Goal: Task Accomplishment & Management: Use online tool/utility

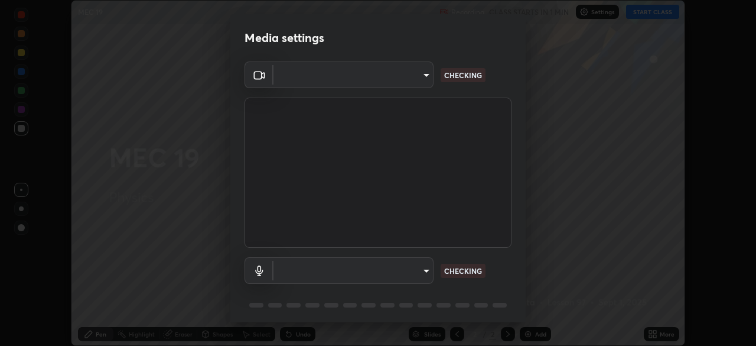
scroll to position [346, 756]
type input "51d019597c161c0694d5583d1f2c643560fde39fe8f4b4da8ea140d4d4830f4c"
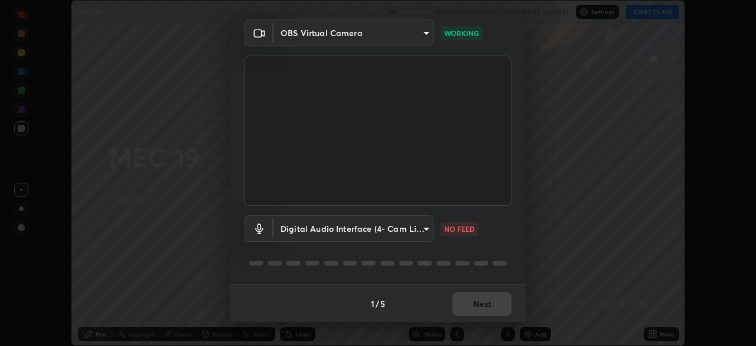
click at [424, 226] on body "Erase all MEC 19 Recording WAS SCHEDULED TO START AT 2:43 PM Settings START CLA…" at bounding box center [378, 173] width 756 height 346
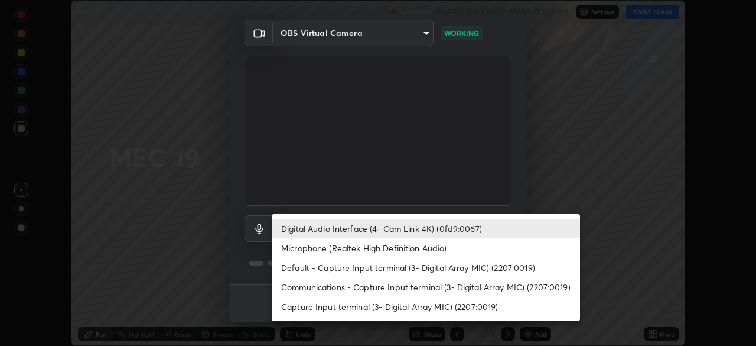
click at [572, 170] on div at bounding box center [378, 173] width 756 height 346
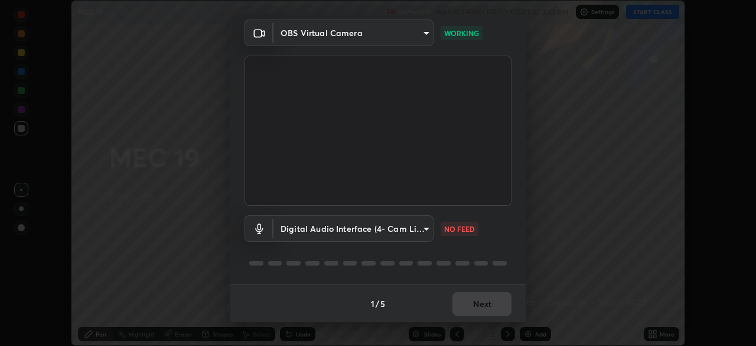
click at [415, 228] on body "Erase all MEC 19 Recording WAS SCHEDULED TO START AT 2:43 PM Settings START CLA…" at bounding box center [378, 173] width 756 height 346
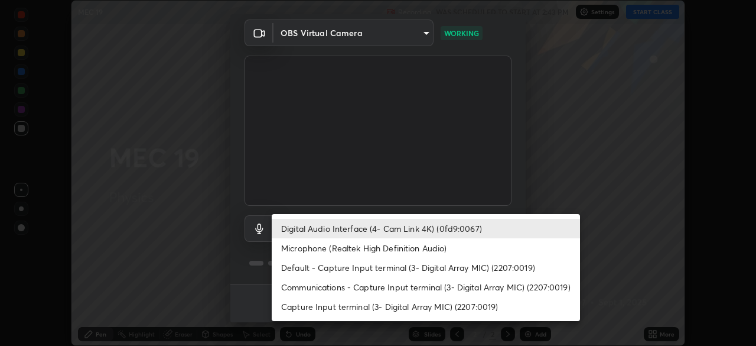
click at [327, 250] on li "Microphone (Realtek High Definition Audio)" at bounding box center [426, 247] width 308 height 19
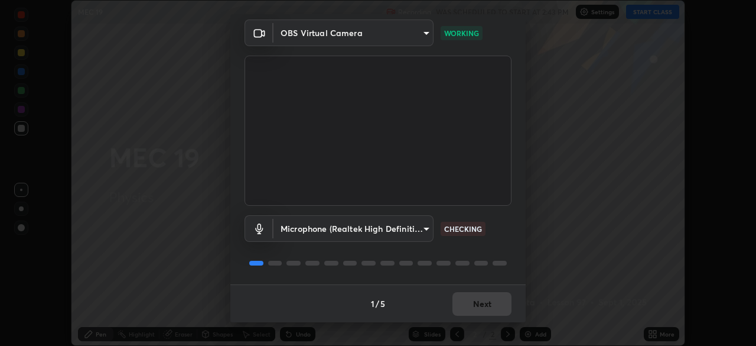
click at [333, 228] on body "Erase all MEC 19 Recording WAS SCHEDULED TO START AT 2:43 PM Settings START CLA…" at bounding box center [378, 173] width 756 height 346
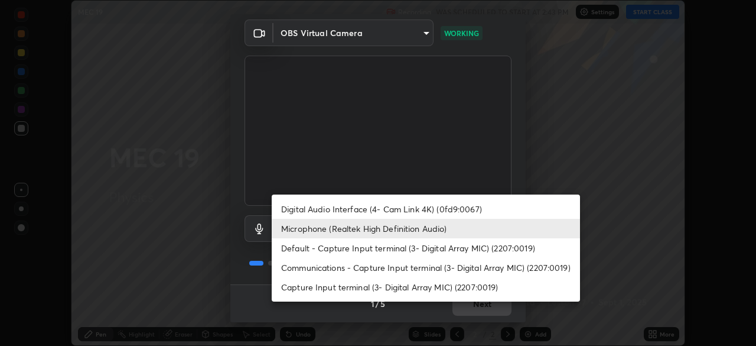
click at [349, 209] on li "Digital Audio Interface (4- Cam Link 4K) (0fd9:0067)" at bounding box center [426, 208] width 308 height 19
type input "a4bf806e174f28b514a09e546bfe975c56b30a4ccca1efc4e67561df13b2c2e5"
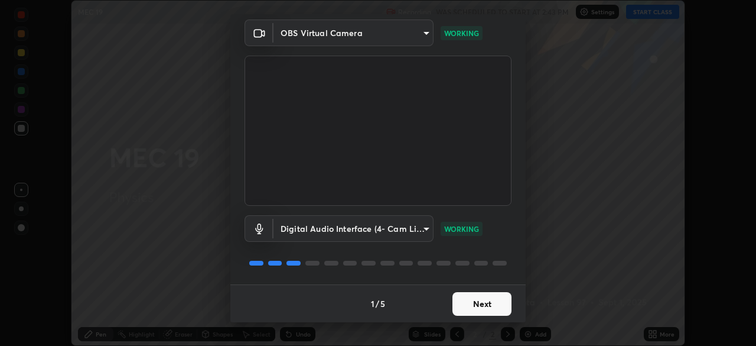
click at [478, 304] on button "Next" at bounding box center [482, 304] width 59 height 24
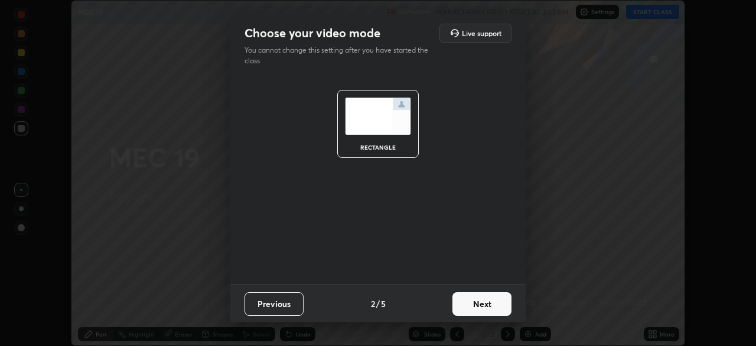
scroll to position [0, 0]
click at [486, 308] on button "Next" at bounding box center [482, 304] width 59 height 24
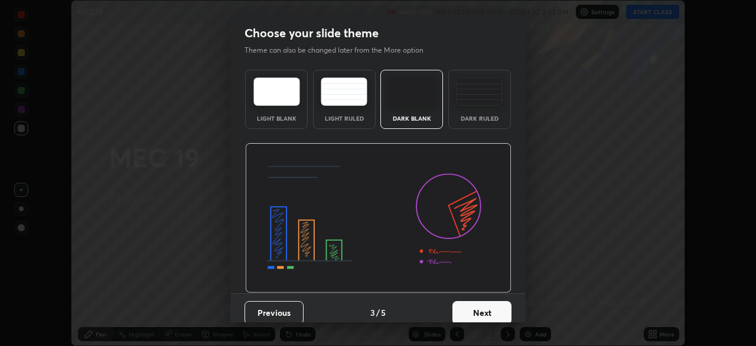
scroll to position [9, 0]
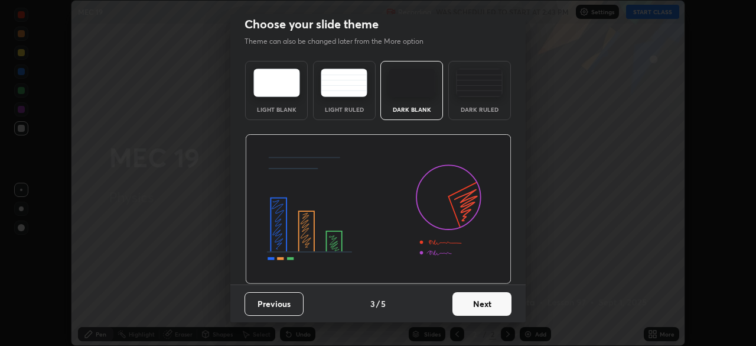
click at [480, 301] on button "Next" at bounding box center [482, 304] width 59 height 24
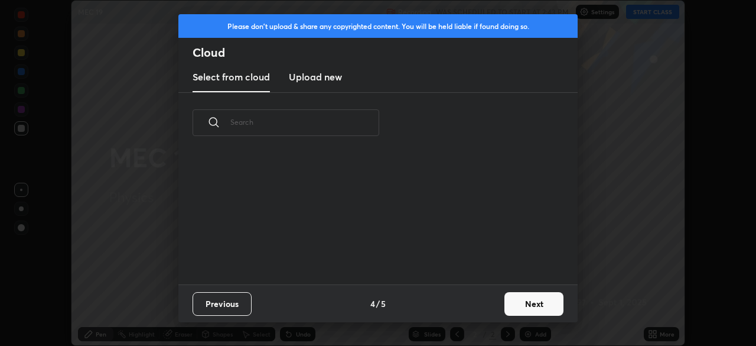
scroll to position [0, 0]
click at [486, 304] on div "Previous 4 / 5 Next" at bounding box center [377, 303] width 399 height 38
click at [517, 304] on button "Next" at bounding box center [534, 304] width 59 height 24
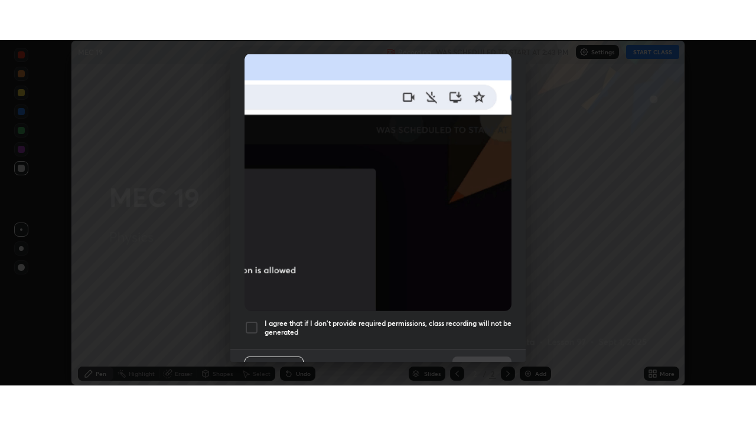
scroll to position [278, 0]
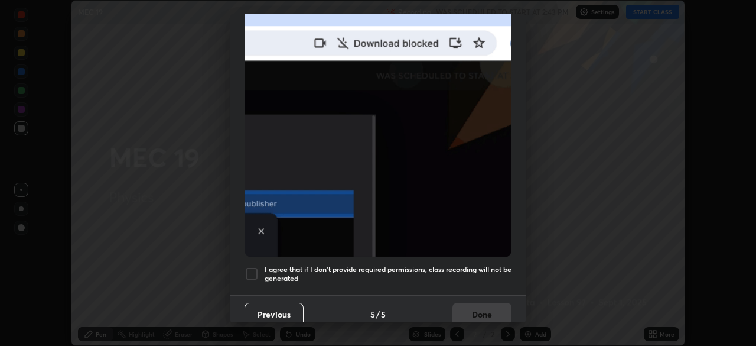
click at [394, 274] on h5 "I agree that if I don't provide required permissions, class recording will not …" at bounding box center [388, 274] width 247 height 18
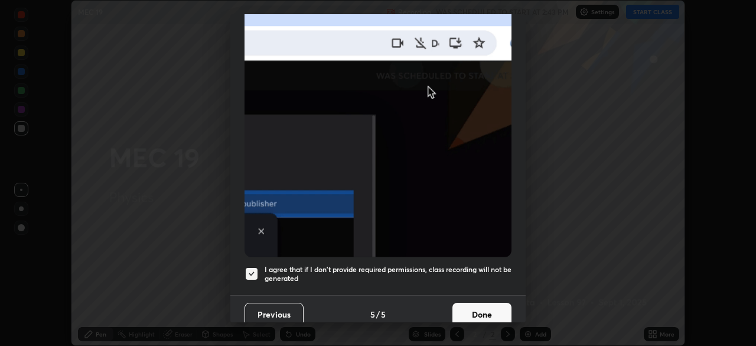
click at [477, 311] on button "Done" at bounding box center [482, 314] width 59 height 24
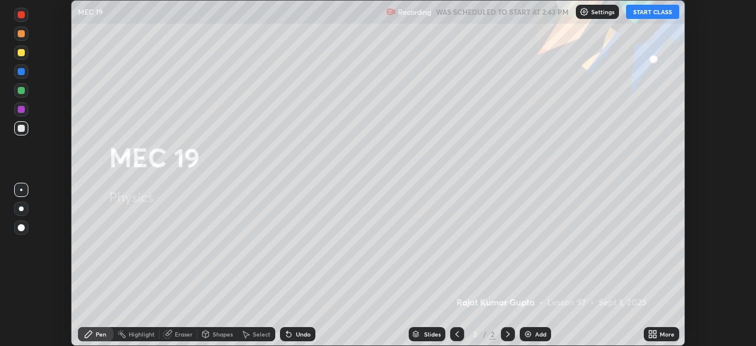
click at [643, 11] on button "START CLASS" at bounding box center [652, 12] width 53 height 14
click at [655, 331] on icon at bounding box center [654, 331] width 3 height 3
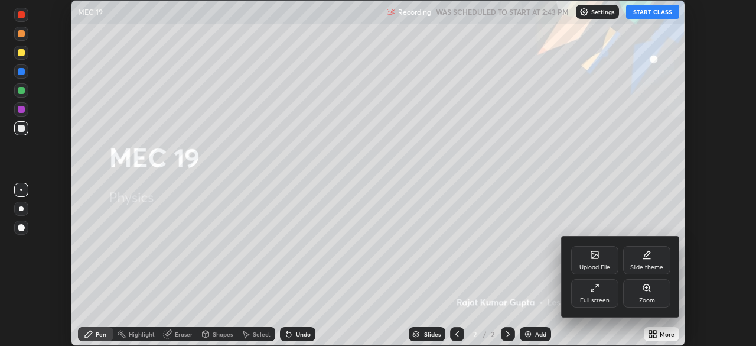
click at [593, 286] on icon at bounding box center [594, 287] width 9 height 9
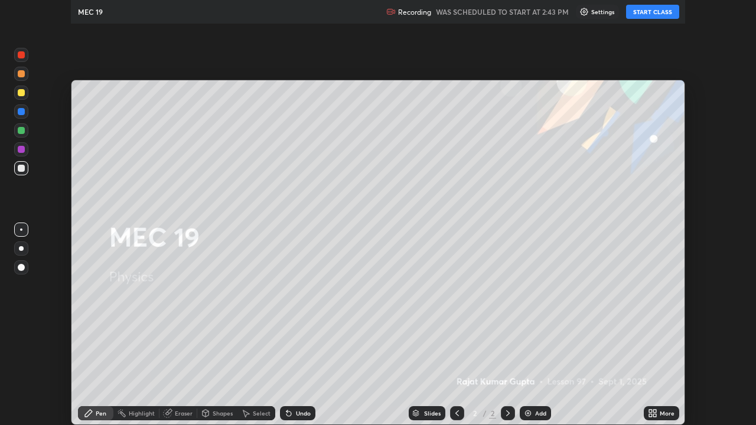
scroll to position [425, 756]
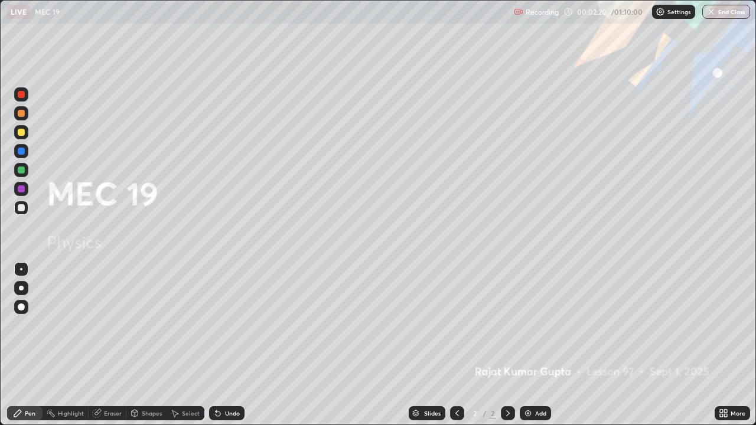
click at [507, 345] on icon at bounding box center [507, 413] width 9 height 9
click at [535, 345] on div "Add" at bounding box center [540, 414] width 11 height 6
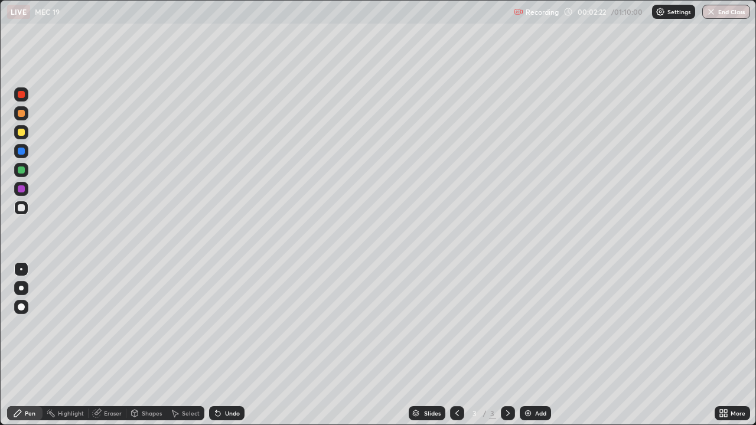
click at [21, 204] on div at bounding box center [21, 207] width 7 height 7
click at [24, 345] on div "Pen" at bounding box center [24, 413] width 35 height 14
click at [27, 308] on div at bounding box center [21, 307] width 14 height 14
click at [21, 209] on div at bounding box center [21, 207] width 7 height 7
click at [19, 190] on div at bounding box center [21, 189] width 7 height 7
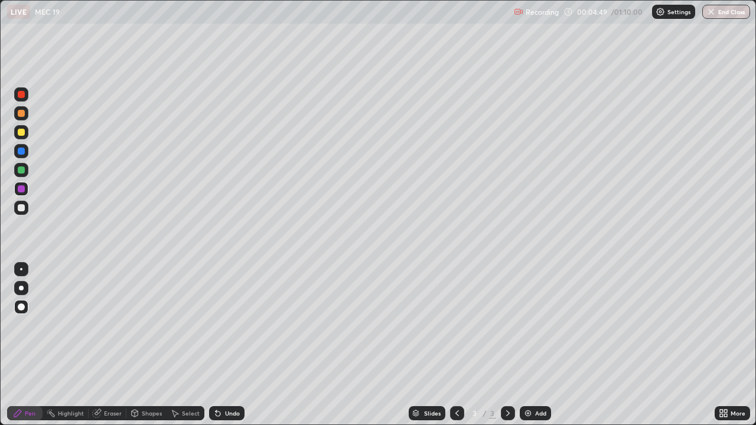
click at [18, 213] on div at bounding box center [21, 208] width 14 height 14
click at [21, 152] on div at bounding box center [21, 151] width 7 height 7
click at [110, 345] on div "Eraser" at bounding box center [113, 414] width 18 height 6
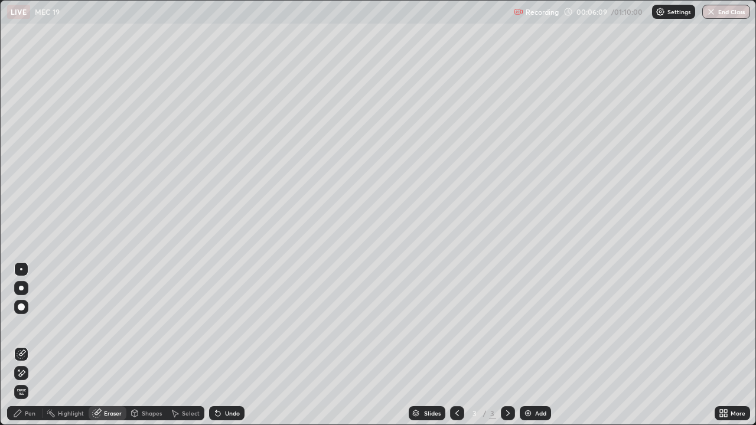
click at [20, 345] on icon at bounding box center [17, 413] width 9 height 9
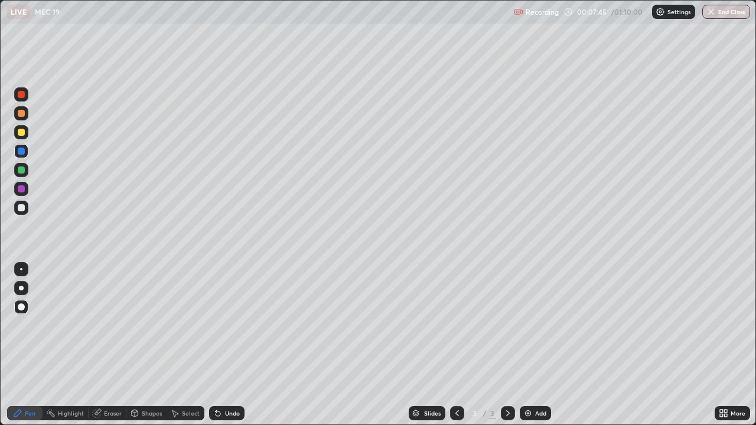
click at [21, 209] on div at bounding box center [21, 207] width 7 height 7
click at [18, 213] on div at bounding box center [21, 208] width 14 height 14
click at [21, 213] on div at bounding box center [21, 208] width 14 height 14
click at [229, 345] on div "Undo" at bounding box center [232, 414] width 15 height 6
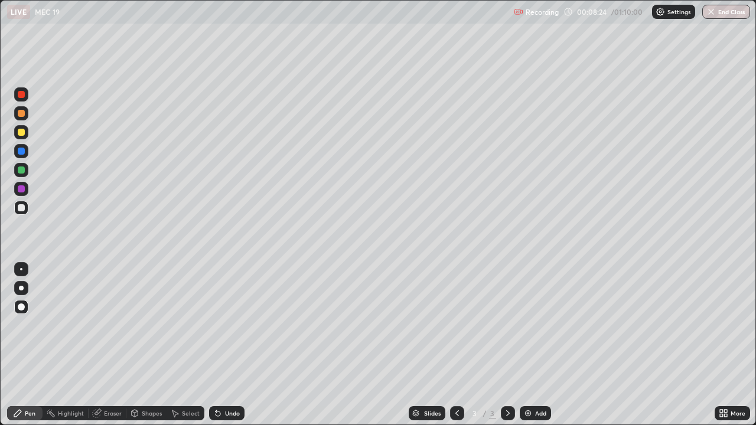
click at [229, 345] on div "Undo" at bounding box center [232, 414] width 15 height 6
click at [230, 345] on div "Undo" at bounding box center [232, 414] width 15 height 6
click at [507, 345] on icon at bounding box center [507, 413] width 9 height 9
click at [548, 345] on div "Add" at bounding box center [535, 413] width 31 height 14
click at [229, 345] on div "Undo" at bounding box center [226, 413] width 35 height 14
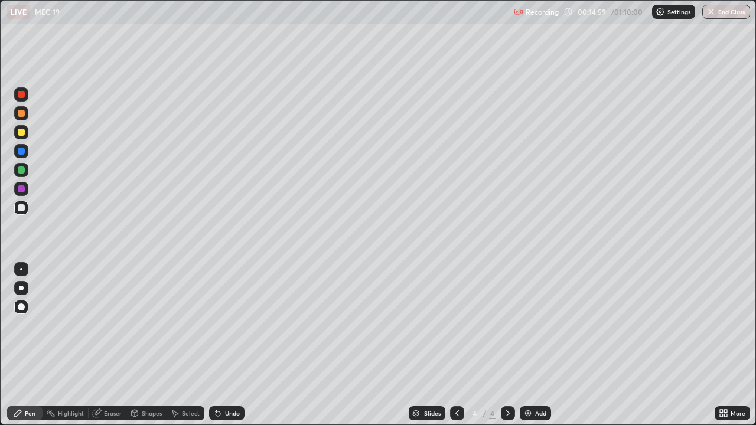
click at [25, 345] on div "Pen" at bounding box center [30, 414] width 11 height 6
click at [21, 212] on div at bounding box center [21, 208] width 14 height 14
click at [527, 345] on img at bounding box center [527, 413] width 9 height 9
click at [25, 213] on div at bounding box center [21, 208] width 14 height 14
click at [456, 345] on icon at bounding box center [457, 413] width 9 height 9
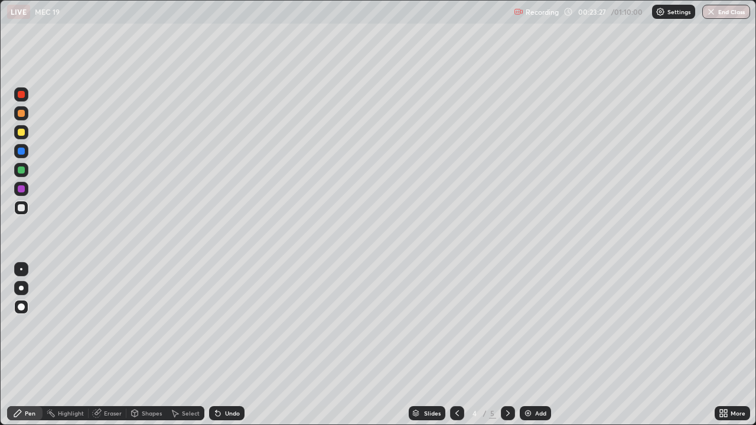
click at [456, 345] on icon at bounding box center [457, 413] width 9 height 9
click at [236, 345] on div "Undo" at bounding box center [232, 414] width 15 height 6
click at [235, 345] on div "Undo" at bounding box center [232, 414] width 15 height 6
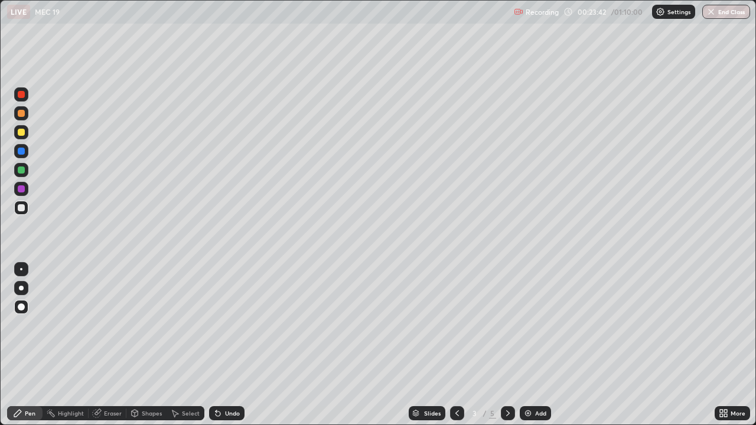
click at [235, 345] on div "Undo" at bounding box center [232, 414] width 15 height 6
click at [231, 345] on div "Undo" at bounding box center [232, 414] width 15 height 6
click at [226, 345] on div "Undo" at bounding box center [232, 414] width 15 height 6
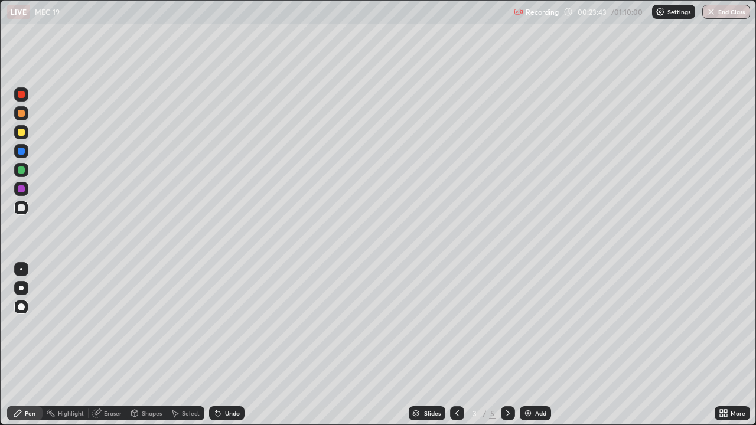
click at [226, 345] on div "Undo" at bounding box center [232, 414] width 15 height 6
click at [227, 345] on div "Undo" at bounding box center [232, 414] width 15 height 6
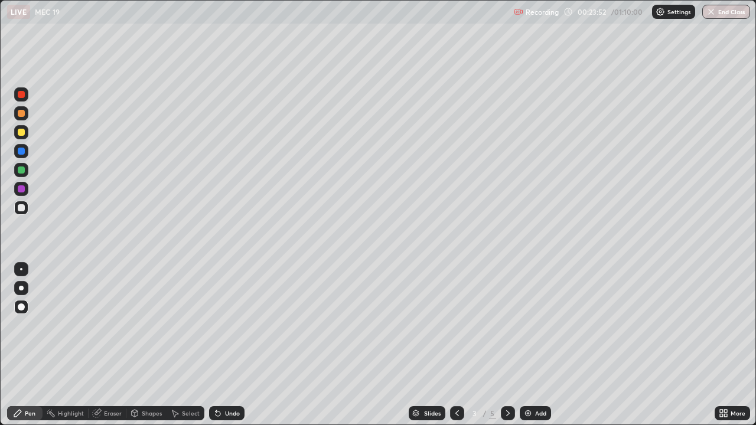
click at [508, 345] on icon at bounding box center [507, 413] width 9 height 9
click at [505, 345] on icon at bounding box center [507, 413] width 9 height 9
click at [507, 345] on icon at bounding box center [507, 413] width 9 height 9
click at [509, 345] on icon at bounding box center [507, 413] width 9 height 9
click at [531, 345] on img at bounding box center [527, 413] width 9 height 9
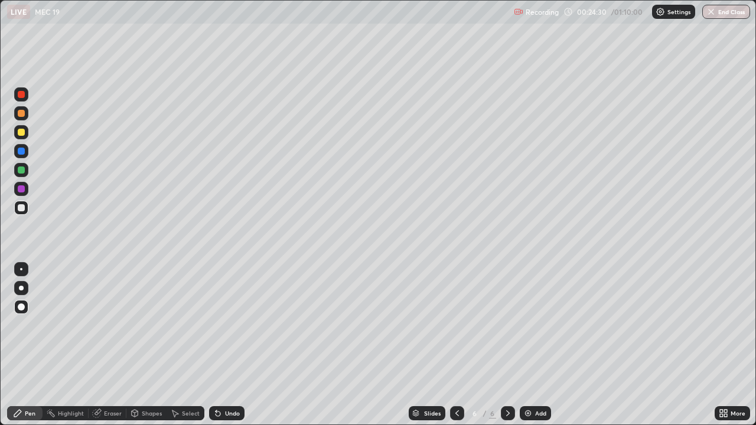
click at [22, 152] on div at bounding box center [21, 151] width 7 height 7
click at [22, 207] on div at bounding box center [21, 207] width 7 height 7
click at [24, 307] on div at bounding box center [21, 307] width 7 height 7
click at [457, 345] on div at bounding box center [457, 413] width 14 height 14
click at [507, 345] on icon at bounding box center [507, 413] width 9 height 9
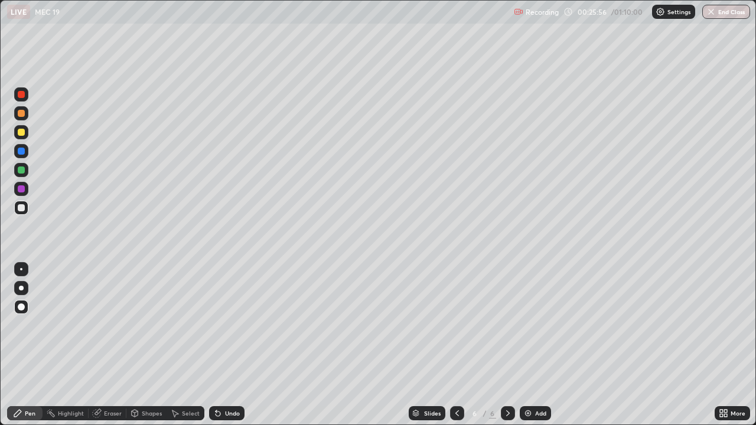
click at [225, 345] on div "Undo" at bounding box center [226, 413] width 35 height 14
click at [222, 345] on div "Undo" at bounding box center [226, 413] width 35 height 14
click at [226, 345] on div "Undo" at bounding box center [226, 413] width 35 height 14
click at [223, 345] on div "Undo" at bounding box center [226, 413] width 35 height 14
click at [222, 345] on div "Undo" at bounding box center [226, 413] width 35 height 14
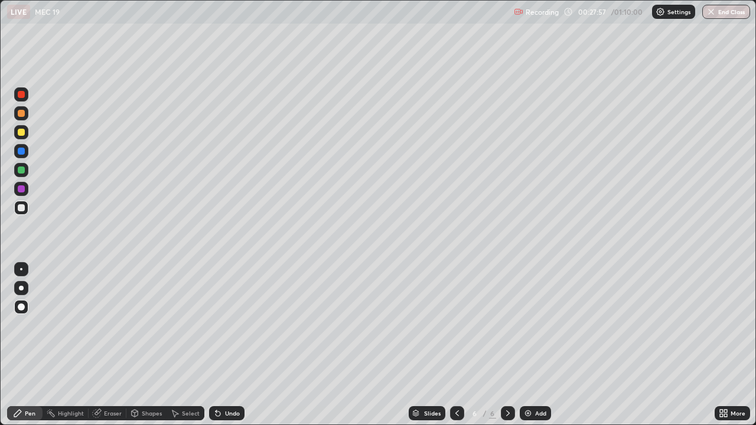
click at [507, 345] on icon at bounding box center [507, 413] width 9 height 9
click at [528, 345] on img at bounding box center [527, 413] width 9 height 9
click at [25, 214] on div at bounding box center [21, 208] width 14 height 14
click at [21, 171] on div at bounding box center [21, 170] width 7 height 7
click at [15, 209] on div at bounding box center [21, 208] width 14 height 14
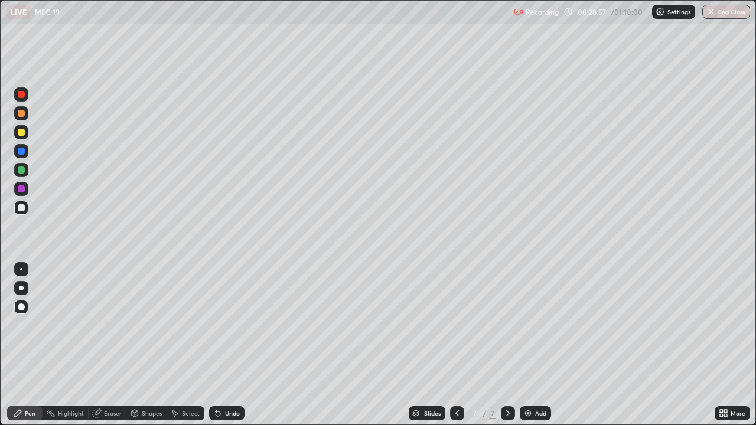
click at [229, 345] on div "Undo" at bounding box center [232, 414] width 15 height 6
click at [225, 345] on div "Undo" at bounding box center [232, 414] width 15 height 6
click at [223, 345] on div "Undo" at bounding box center [226, 413] width 35 height 14
click at [238, 345] on div "Undo" at bounding box center [232, 414] width 15 height 6
click at [236, 345] on div "Undo" at bounding box center [232, 414] width 15 height 6
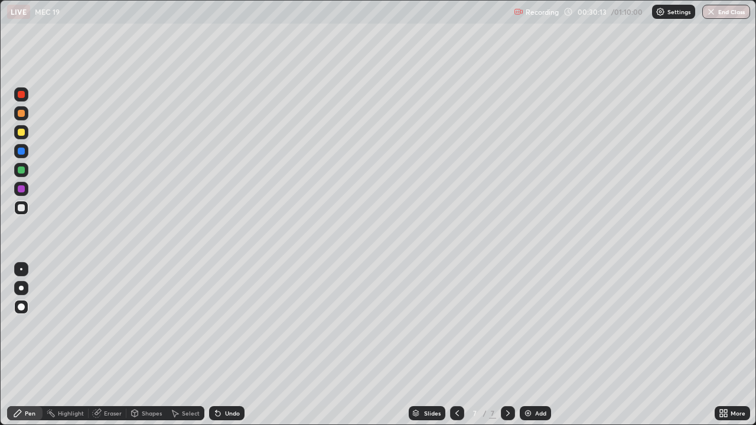
click at [236, 345] on div "Undo" at bounding box center [232, 414] width 15 height 6
click at [232, 345] on div "Undo" at bounding box center [232, 414] width 15 height 6
click at [227, 345] on div "Undo" at bounding box center [226, 413] width 35 height 14
click at [507, 345] on icon at bounding box center [507, 413] width 9 height 9
click at [531, 345] on img at bounding box center [527, 413] width 9 height 9
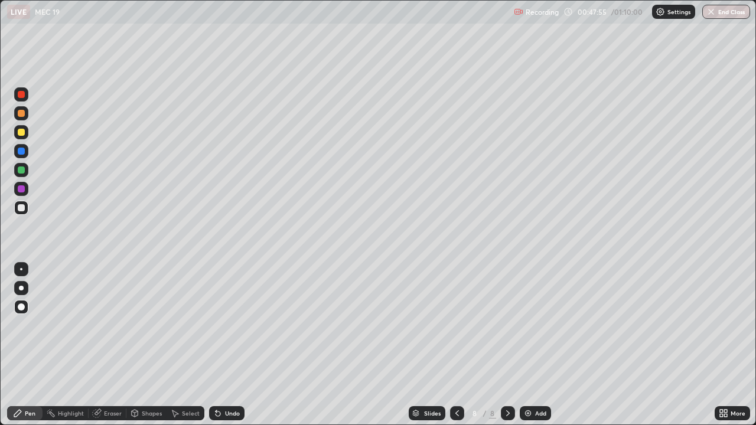
click at [109, 345] on div "Eraser" at bounding box center [113, 414] width 18 height 6
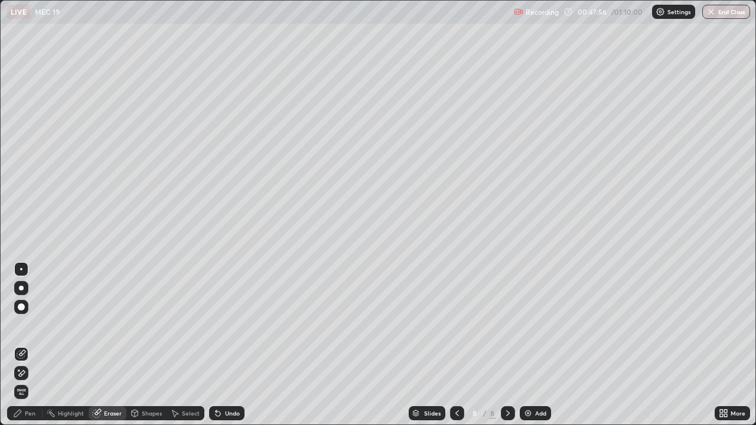
click at [33, 345] on div "Pen" at bounding box center [30, 414] width 11 height 6
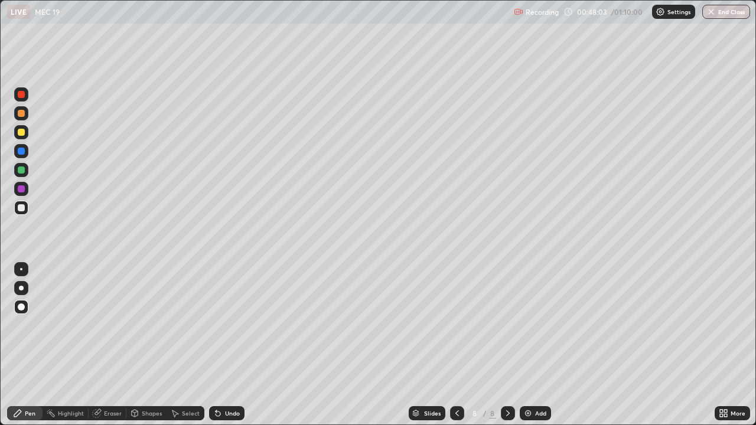
click at [232, 345] on div "Undo" at bounding box center [232, 414] width 15 height 6
click at [230, 345] on div "Undo" at bounding box center [232, 414] width 15 height 6
click at [228, 345] on div "Undo" at bounding box center [232, 414] width 15 height 6
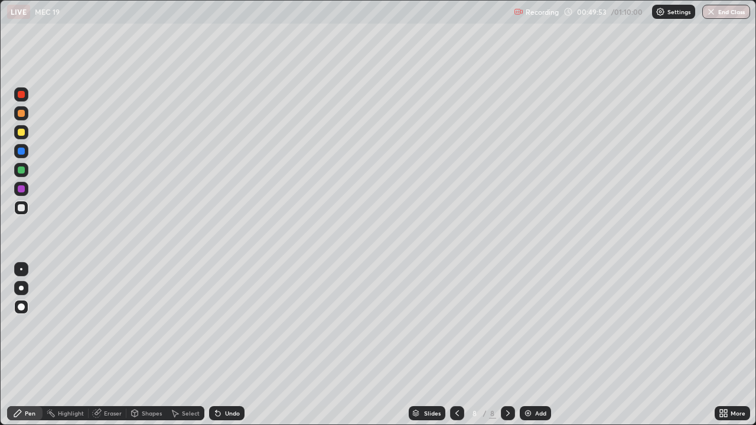
click at [227, 345] on div "Undo" at bounding box center [226, 413] width 35 height 14
click at [229, 345] on div "Undo" at bounding box center [226, 413] width 35 height 14
click at [111, 345] on div "Eraser" at bounding box center [113, 414] width 18 height 6
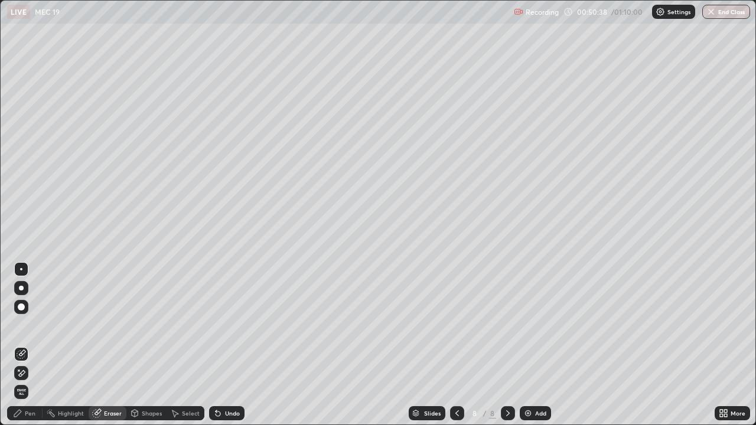
click at [25, 345] on div "Pen" at bounding box center [30, 414] width 11 height 6
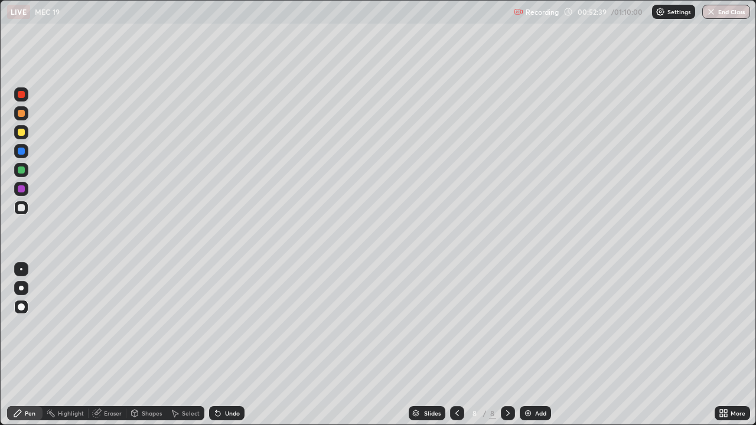
click at [227, 345] on div "Undo" at bounding box center [226, 413] width 35 height 14
click at [222, 345] on div "Undo" at bounding box center [226, 413] width 35 height 14
click at [233, 345] on div "Undo" at bounding box center [232, 414] width 15 height 6
click at [225, 345] on div "Undo" at bounding box center [226, 413] width 35 height 14
click at [227, 345] on div "Undo" at bounding box center [232, 414] width 15 height 6
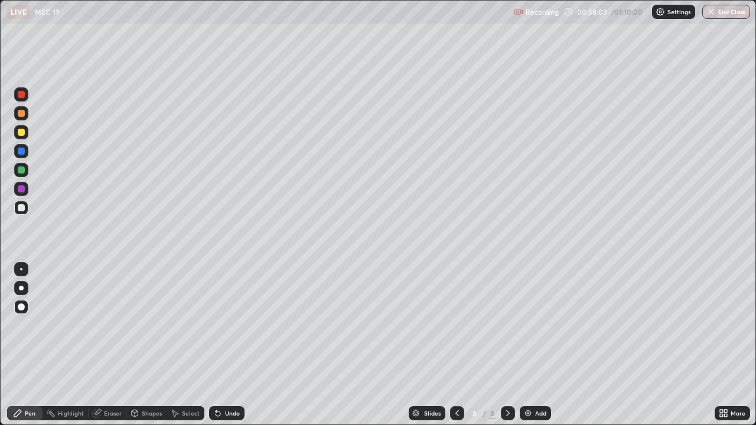
click at [507, 345] on icon at bounding box center [507, 413] width 9 height 9
click at [533, 345] on div "Add" at bounding box center [535, 413] width 31 height 14
click at [18, 135] on div at bounding box center [21, 132] width 7 height 7
click at [21, 188] on div at bounding box center [21, 189] width 7 height 7
click at [146, 345] on div "Shapes" at bounding box center [152, 414] width 20 height 6
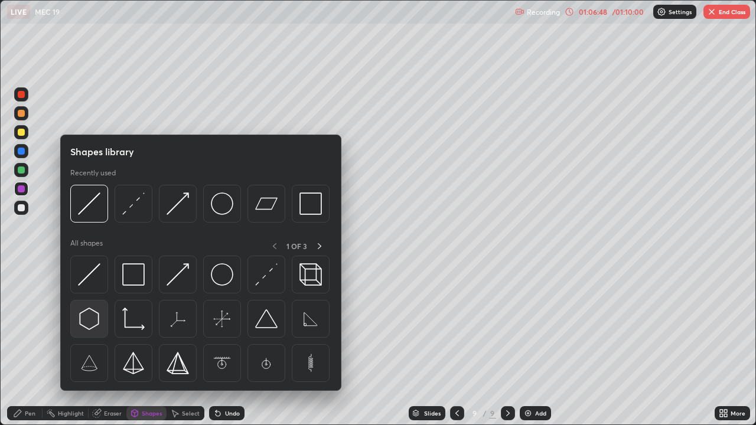
click at [88, 320] on img at bounding box center [89, 319] width 22 height 22
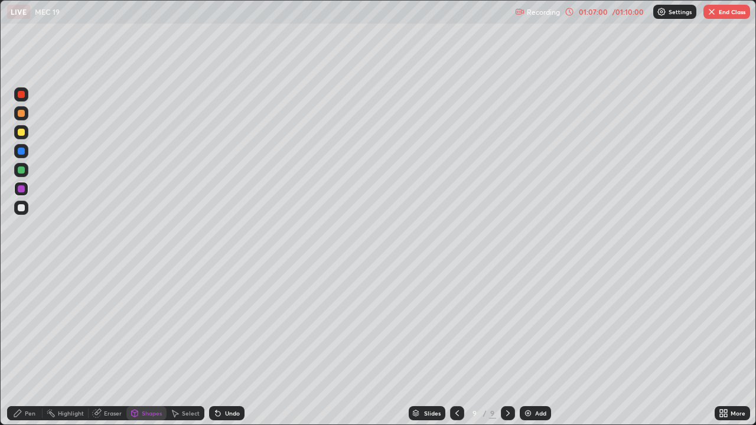
click at [531, 345] on img at bounding box center [527, 413] width 9 height 9
click at [524, 345] on img at bounding box center [527, 413] width 9 height 9
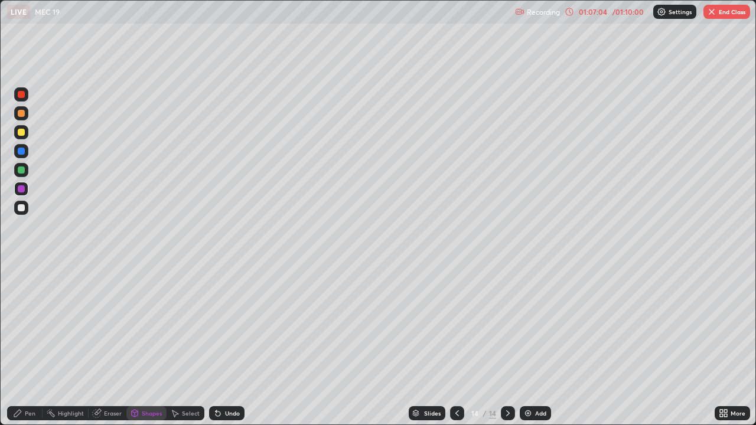
click at [525, 345] on img at bounding box center [527, 413] width 9 height 9
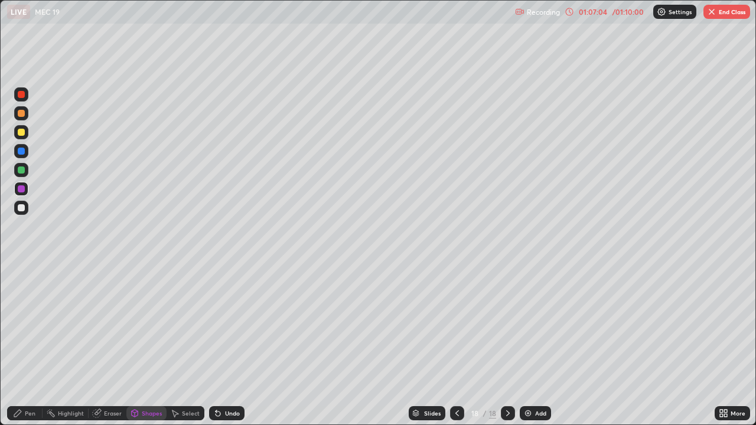
click at [525, 345] on img at bounding box center [527, 413] width 9 height 9
click at [525, 345] on img at bounding box center [528, 413] width 9 height 9
click at [525, 345] on img at bounding box center [527, 413] width 9 height 9
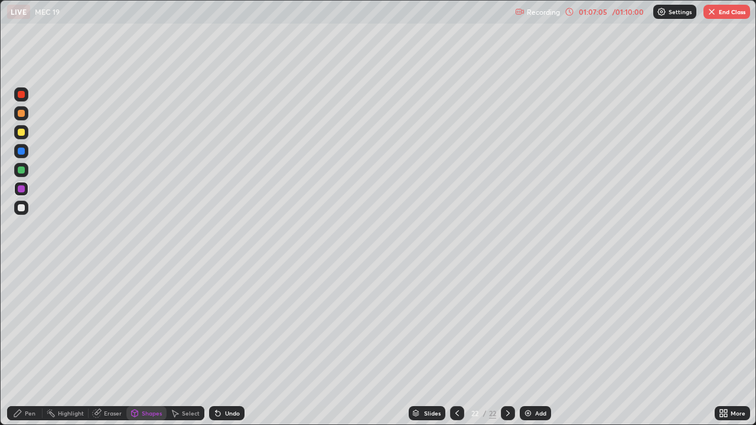
click at [525, 345] on img at bounding box center [527, 413] width 9 height 9
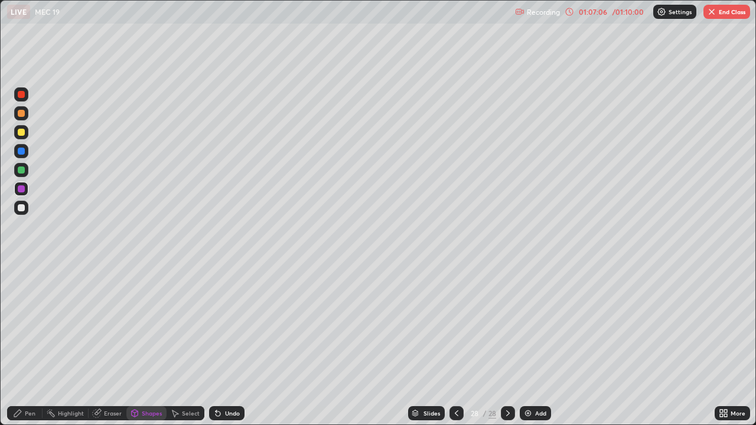
click at [525, 345] on img at bounding box center [527, 413] width 9 height 9
click at [525, 345] on img at bounding box center [528, 413] width 9 height 9
click at [528, 345] on img at bounding box center [528, 413] width 9 height 9
click at [528, 345] on img at bounding box center [527, 413] width 9 height 9
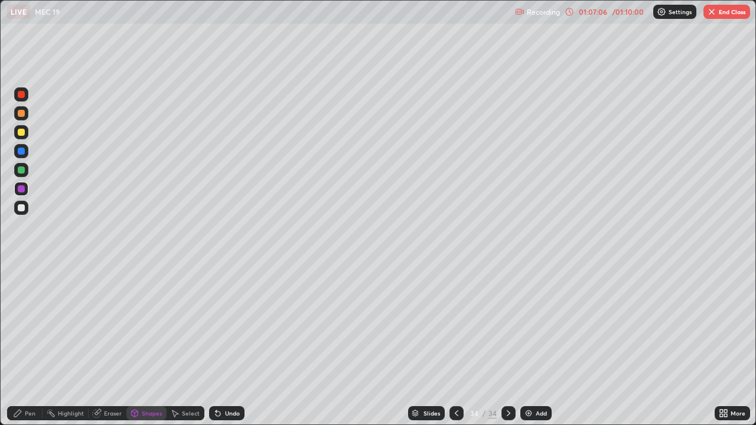
click at [528, 345] on img at bounding box center [528, 413] width 9 height 9
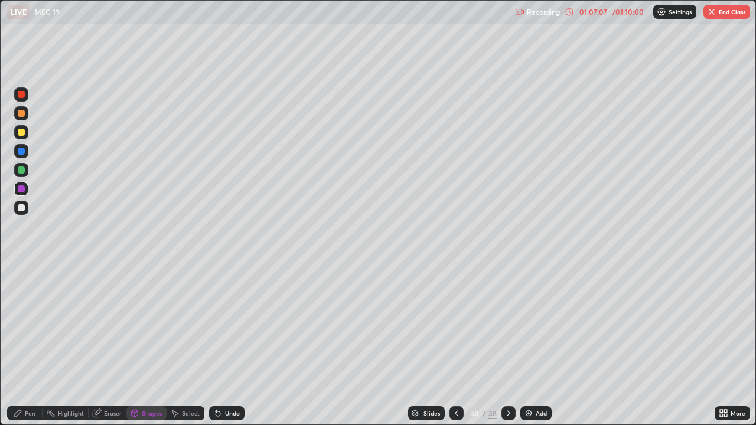
click at [528, 345] on img at bounding box center [528, 413] width 9 height 9
click at [528, 345] on img at bounding box center [527, 413] width 9 height 9
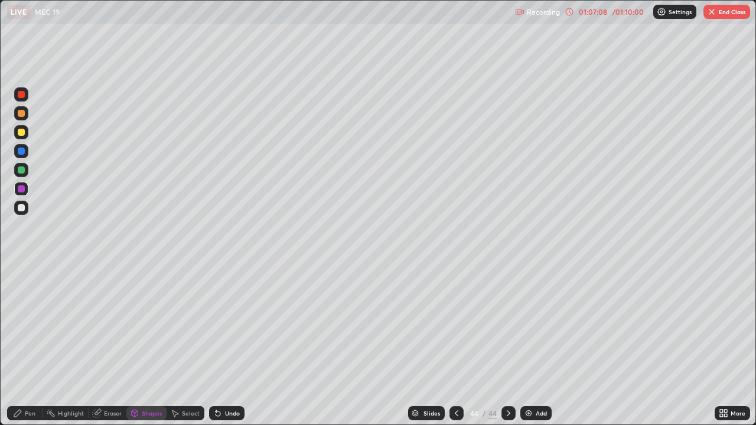
click at [439, 345] on div "Slides" at bounding box center [426, 413] width 37 height 14
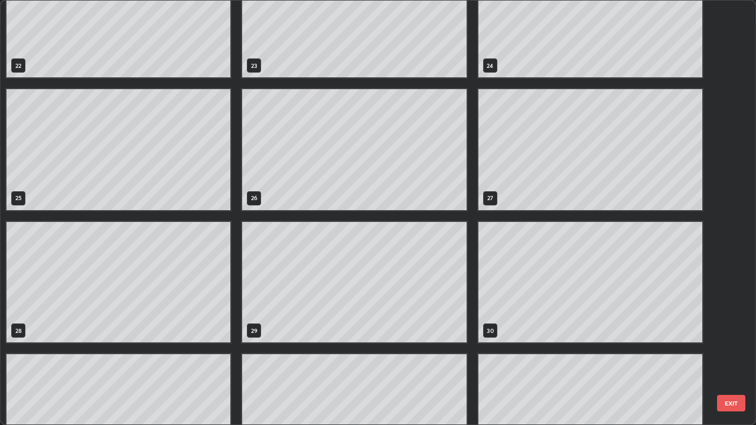
scroll to position [912, 0]
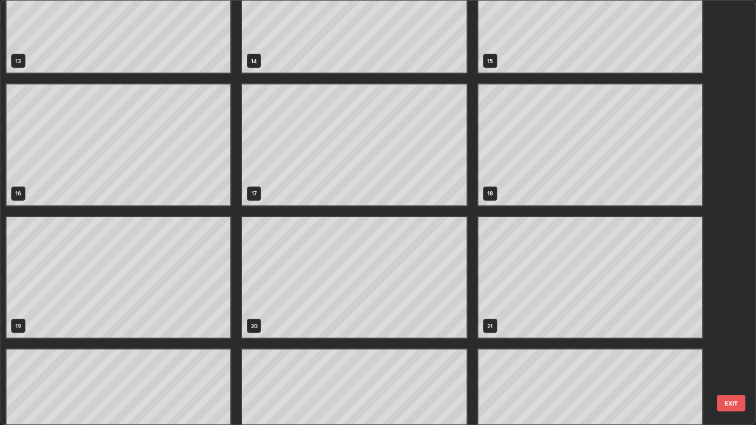
click at [632, 345] on div "13 14 15 16 17 18 19 20 21 22 23 24 25 26 27" at bounding box center [368, 213] width 734 height 424
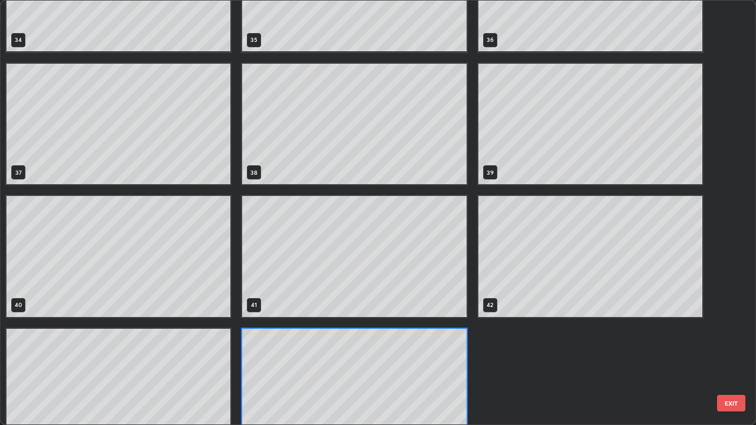
scroll to position [1566, 0]
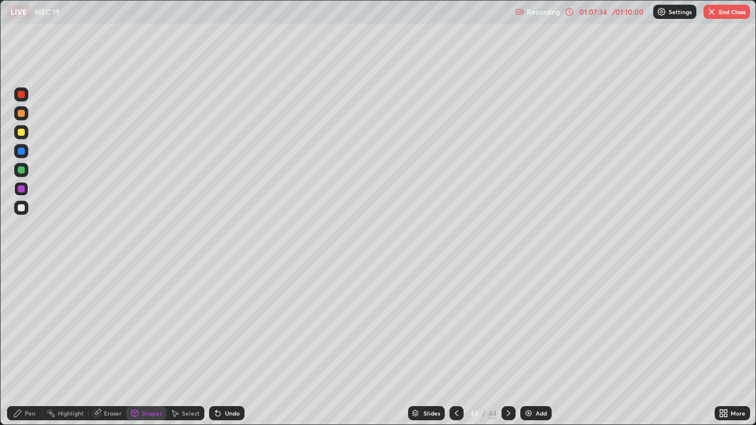
click at [531, 345] on img at bounding box center [528, 413] width 9 height 9
click at [528, 345] on img at bounding box center [528, 413] width 9 height 9
click at [531, 345] on img at bounding box center [528, 413] width 9 height 9
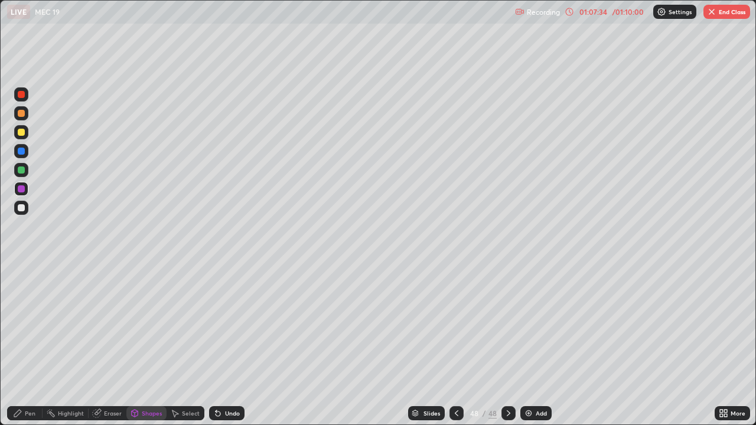
click at [531, 345] on img at bounding box center [528, 413] width 9 height 9
click at [217, 345] on icon at bounding box center [218, 414] width 5 height 5
click at [30, 345] on div "Pen" at bounding box center [30, 414] width 11 height 6
click at [225, 345] on div "Undo" at bounding box center [232, 414] width 15 height 6
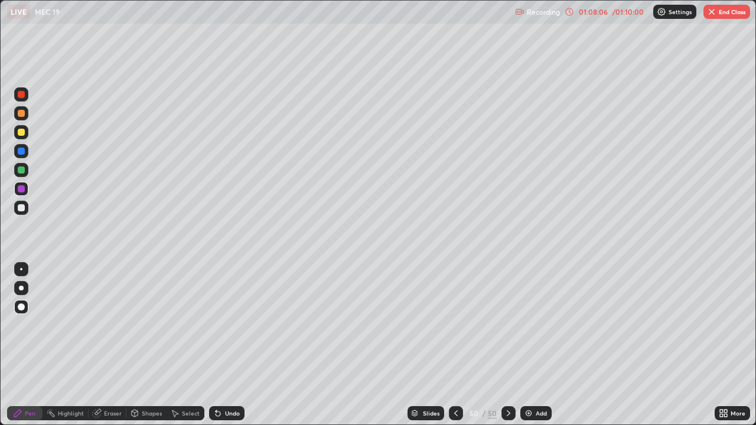
click at [225, 345] on div "Undo" at bounding box center [232, 414] width 15 height 6
click at [227, 345] on div "Undo" at bounding box center [232, 414] width 15 height 6
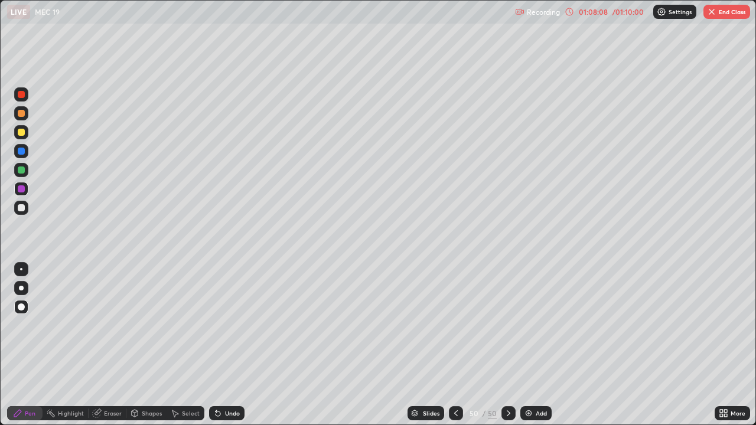
click at [229, 345] on div "Undo" at bounding box center [232, 414] width 15 height 6
click at [230, 345] on div "Undo" at bounding box center [232, 414] width 15 height 6
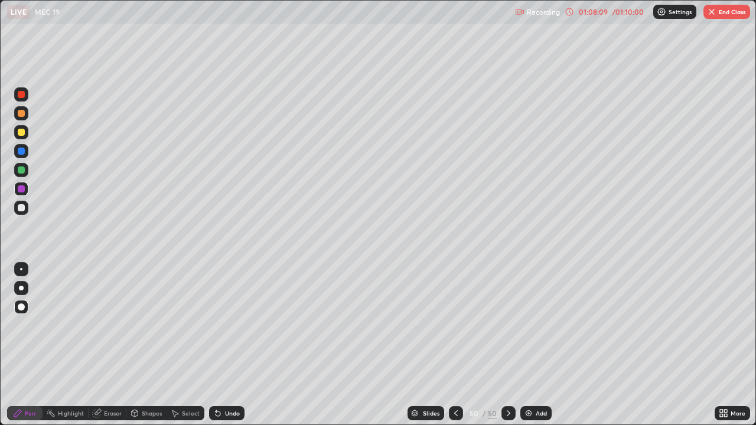
click at [232, 345] on div "Undo" at bounding box center [232, 414] width 15 height 6
click at [235, 345] on div "Undo" at bounding box center [232, 414] width 15 height 6
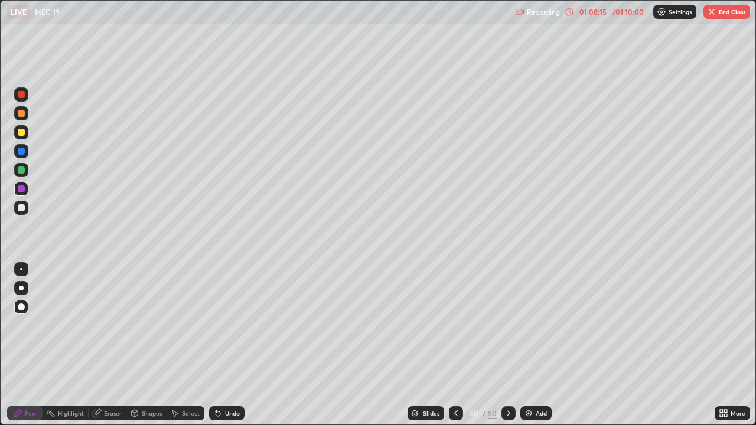
click at [231, 345] on div "Undo" at bounding box center [226, 413] width 35 height 14
click at [236, 345] on div "Undo" at bounding box center [232, 414] width 15 height 6
click at [237, 345] on div "Undo" at bounding box center [232, 414] width 15 height 6
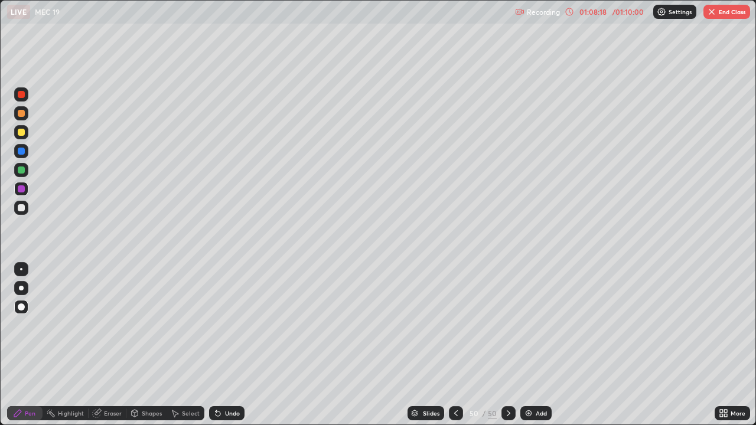
click at [231, 345] on div "Undo" at bounding box center [226, 413] width 35 height 14
click at [228, 345] on div "Undo" at bounding box center [226, 413] width 35 height 14
click at [226, 345] on div "Undo" at bounding box center [232, 414] width 15 height 6
click at [228, 345] on div "Undo" at bounding box center [232, 414] width 15 height 6
click at [229, 345] on div "Undo" at bounding box center [226, 413] width 35 height 14
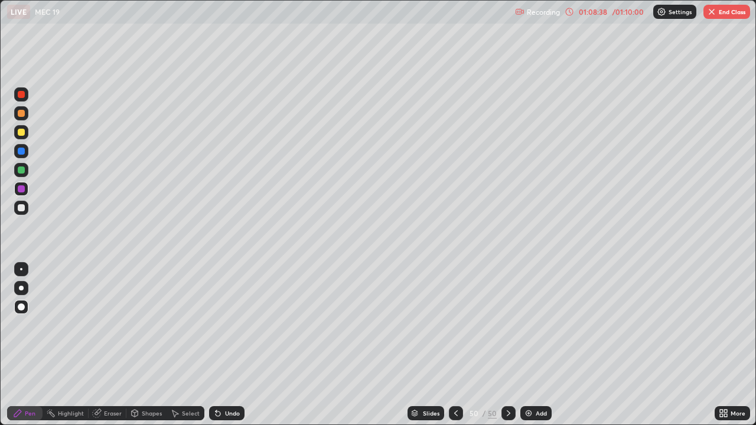
click at [229, 345] on div "Undo" at bounding box center [226, 413] width 35 height 14
click at [230, 345] on div "Undo" at bounding box center [224, 414] width 40 height 24
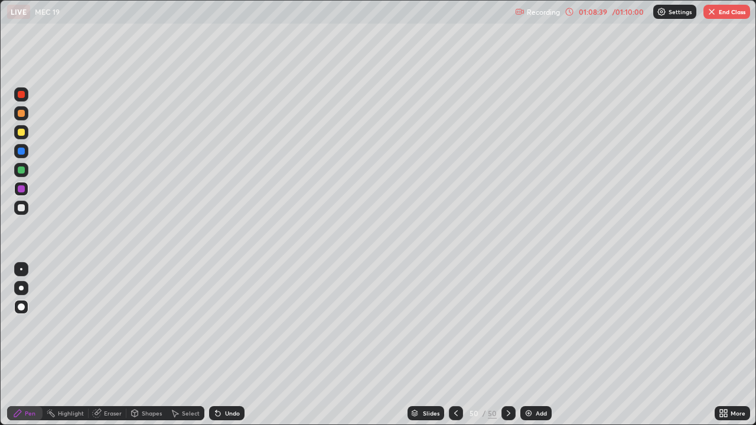
click at [230, 345] on div "Undo" at bounding box center [224, 414] width 40 height 24
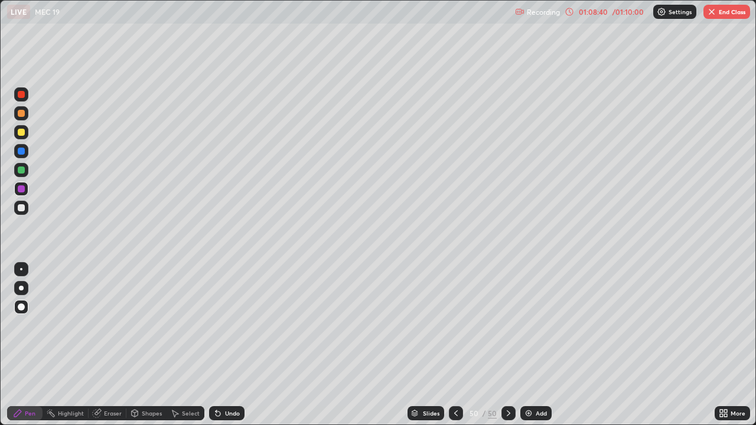
click at [230, 345] on div "Undo" at bounding box center [224, 414] width 40 height 24
click at [228, 345] on div "Undo" at bounding box center [224, 414] width 40 height 24
click at [226, 345] on div "Undo" at bounding box center [226, 413] width 35 height 14
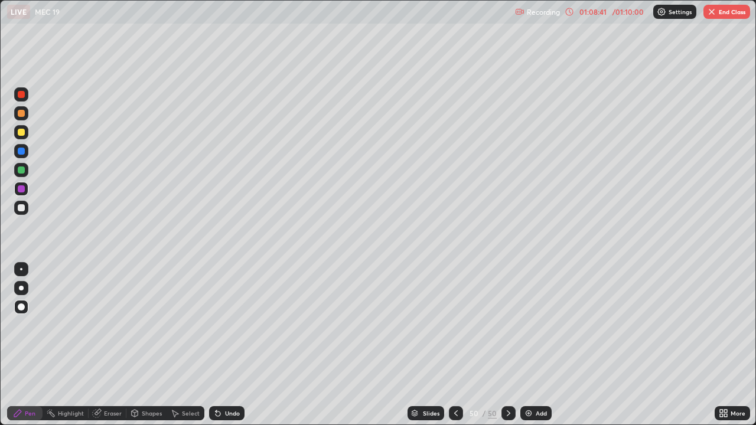
click at [226, 345] on div "Undo" at bounding box center [226, 413] width 35 height 14
click at [229, 345] on div "Undo" at bounding box center [232, 414] width 15 height 6
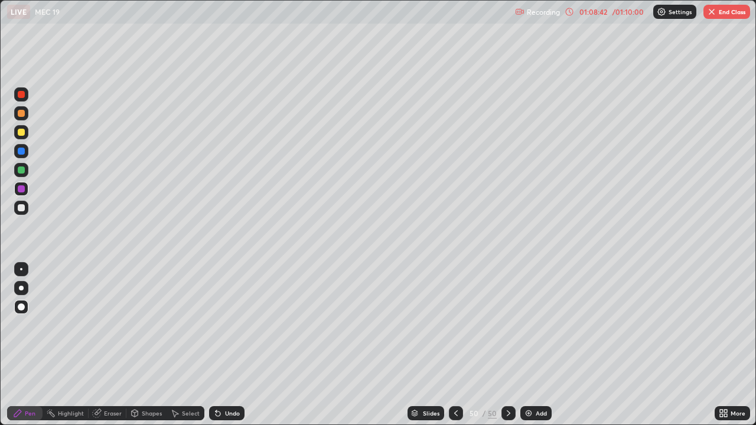
click at [229, 345] on div "Undo" at bounding box center [232, 414] width 15 height 6
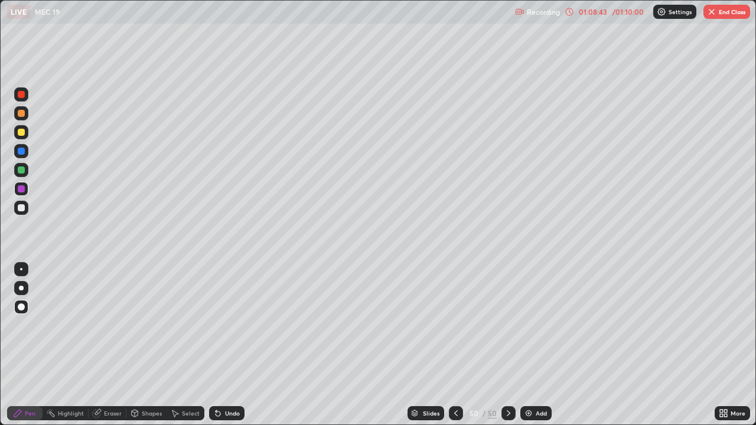
click at [229, 345] on div "Undo" at bounding box center [232, 414] width 15 height 6
click at [226, 345] on div "Undo" at bounding box center [232, 414] width 15 height 6
click at [229, 345] on div "Undo" at bounding box center [232, 414] width 15 height 6
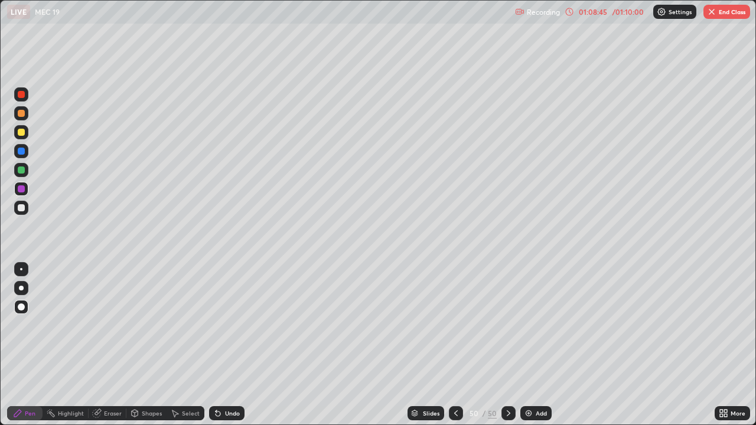
click at [233, 345] on div "Undo" at bounding box center [232, 414] width 15 height 6
click at [22, 152] on div at bounding box center [21, 151] width 7 height 7
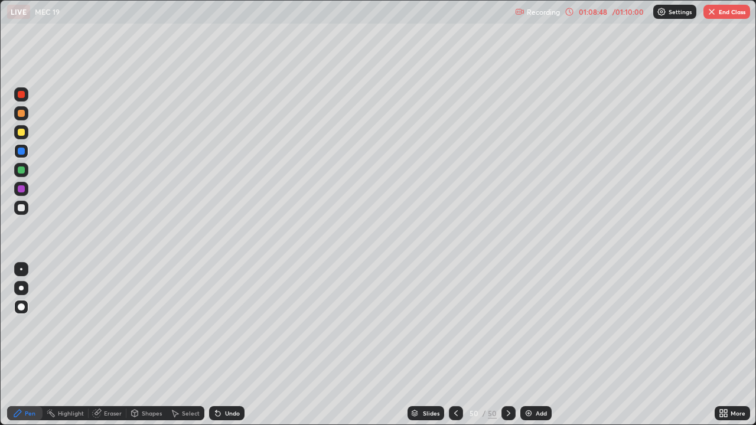
click at [219, 345] on icon at bounding box center [217, 413] width 9 height 9
click at [216, 345] on icon at bounding box center [218, 414] width 5 height 5
click at [225, 345] on div "Undo" at bounding box center [232, 414] width 15 height 6
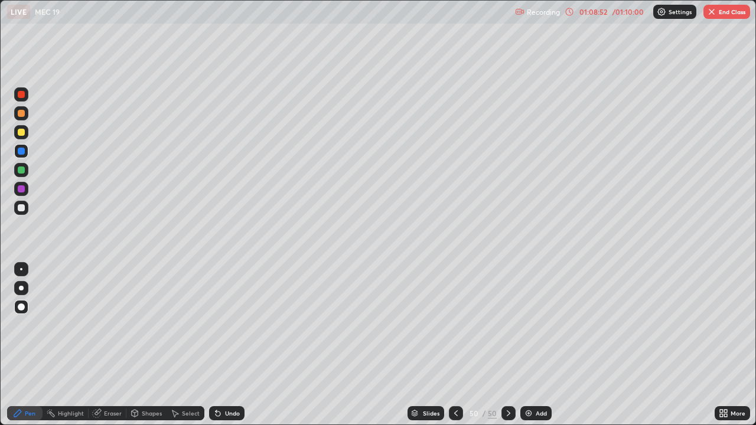
click at [227, 345] on div "Undo" at bounding box center [232, 414] width 15 height 6
click at [142, 345] on div "Shapes" at bounding box center [152, 414] width 20 height 6
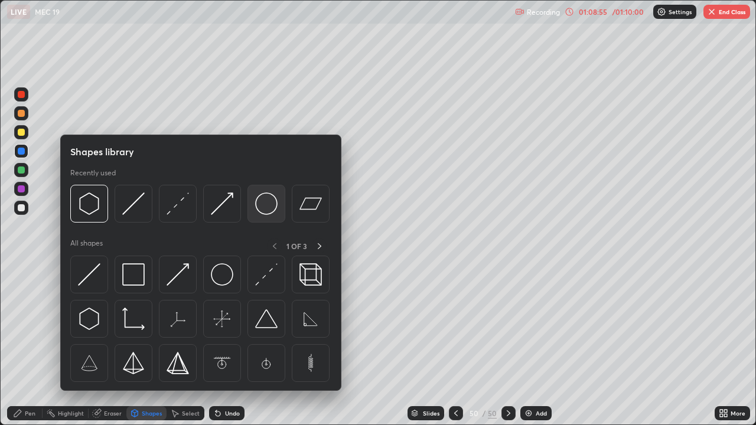
click at [267, 213] on img at bounding box center [266, 204] width 22 height 22
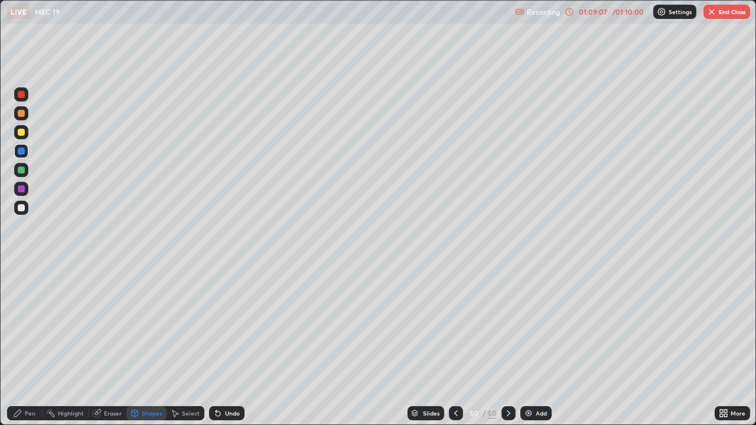
click at [232, 345] on div "Undo" at bounding box center [232, 414] width 15 height 6
click at [226, 345] on div "Undo" at bounding box center [232, 414] width 15 height 6
click at [230, 345] on div "Undo" at bounding box center [232, 414] width 15 height 6
click at [27, 345] on div "Pen" at bounding box center [30, 414] width 11 height 6
click at [149, 345] on div "Shapes" at bounding box center [152, 414] width 20 height 6
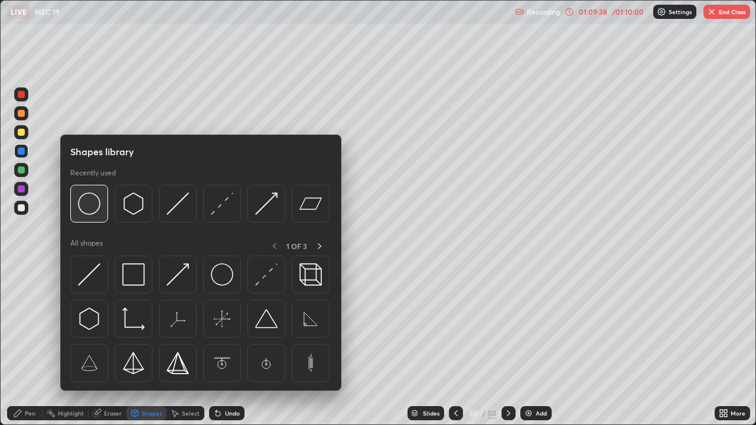
click at [100, 216] on div at bounding box center [89, 204] width 38 height 38
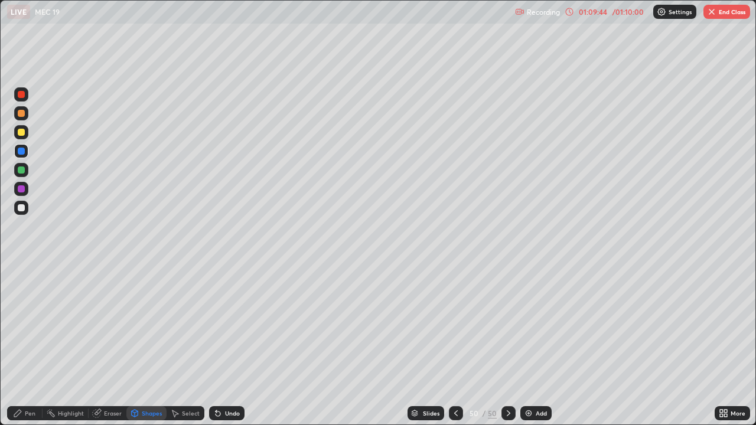
click at [186, 345] on div "Select" at bounding box center [191, 414] width 18 height 6
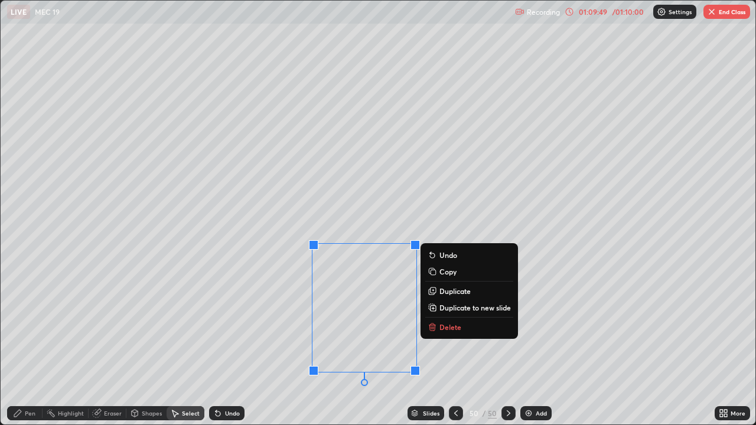
click at [142, 345] on div "Shapes" at bounding box center [152, 414] width 20 height 6
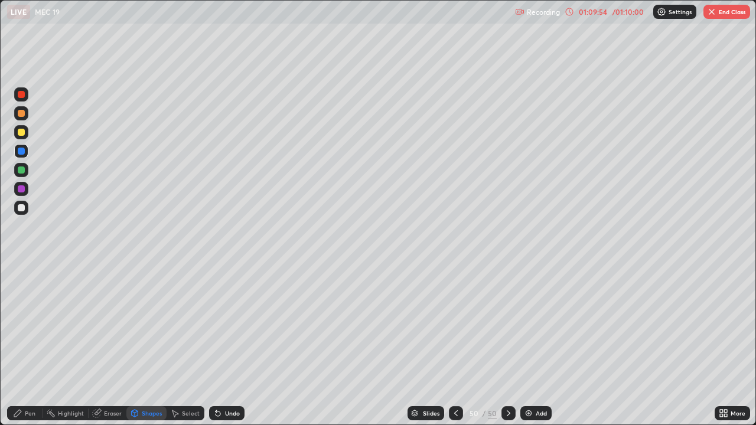
click at [217, 345] on icon at bounding box center [218, 414] width 5 height 5
click at [225, 345] on div "Undo" at bounding box center [232, 414] width 15 height 6
click at [31, 345] on div "Pen" at bounding box center [30, 414] width 11 height 6
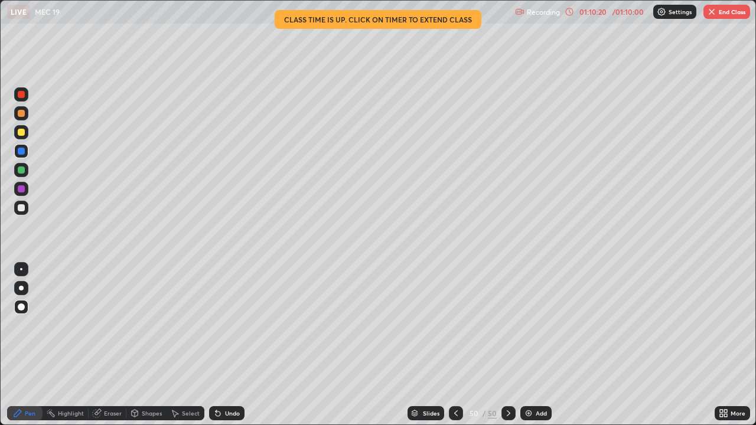
click at [455, 345] on icon at bounding box center [455, 413] width 9 height 9
click at [456, 345] on icon at bounding box center [455, 413] width 9 height 9
click at [718, 14] on button "End Class" at bounding box center [727, 12] width 47 height 14
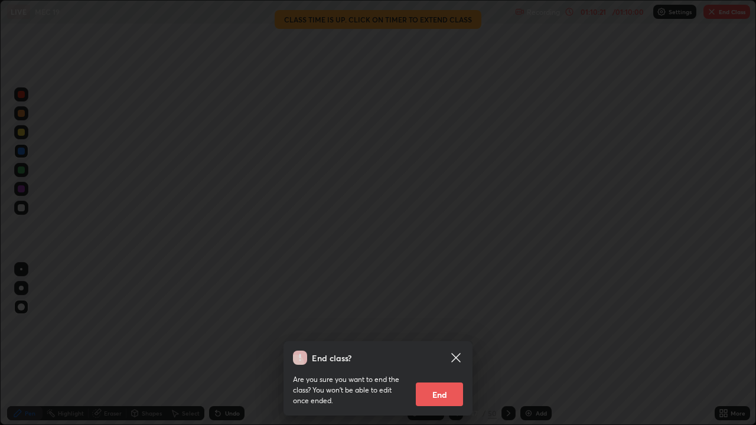
click at [446, 345] on button "End" at bounding box center [439, 395] width 47 height 24
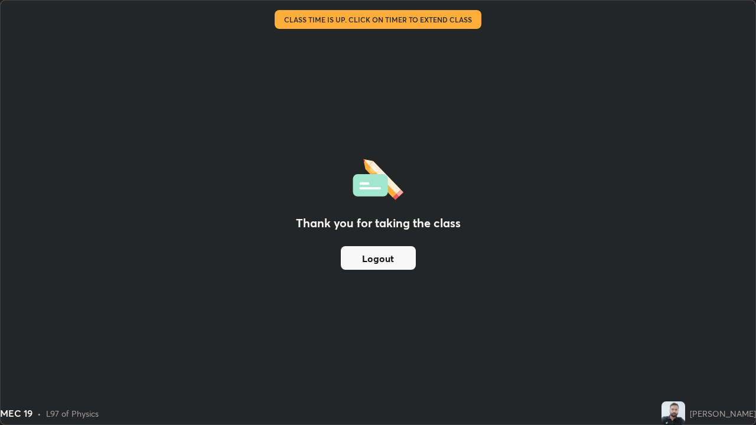
click at [362, 251] on button "Logout" at bounding box center [378, 258] width 75 height 24
